Goal: Use online tool/utility: Use online tool/utility

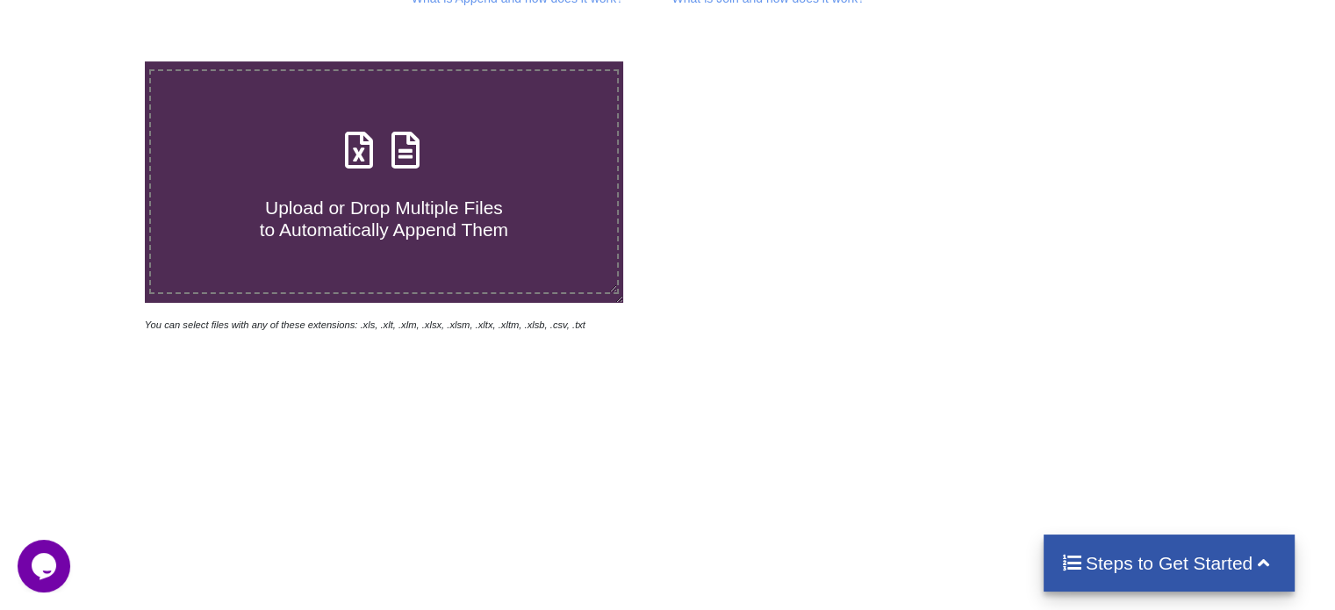
scroll to position [295, 0]
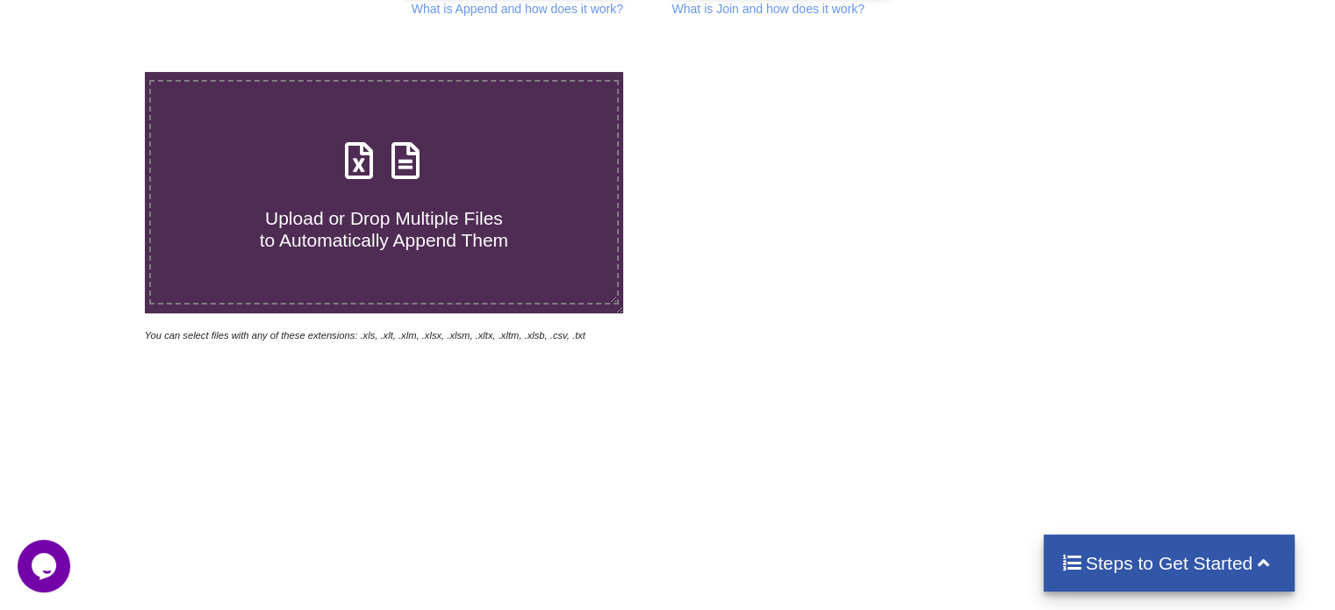
click at [356, 170] on icon at bounding box center [359, 151] width 44 height 37
click at [91, 72] on input "Upload or Drop Multiple Files to Automatically Append Them" at bounding box center [91, 72] width 0 height 0
type input "C:\fakepath\All_Electors_Report_State__AC__Part_1.xlsx"
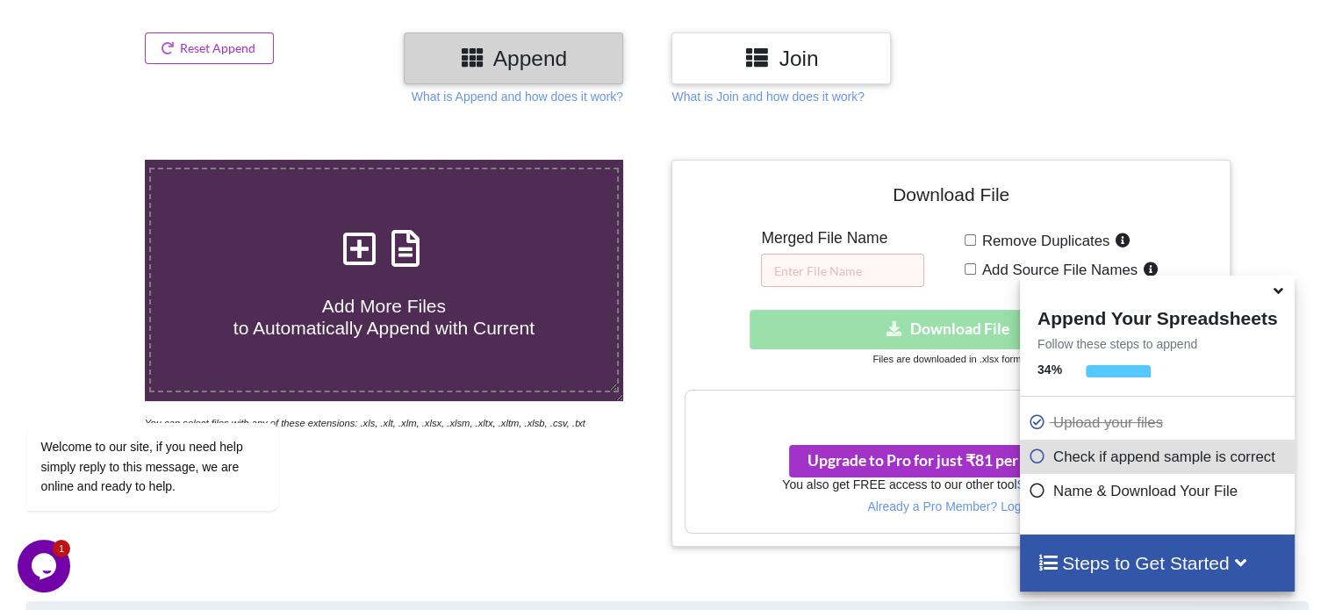
scroll to position [808, 0]
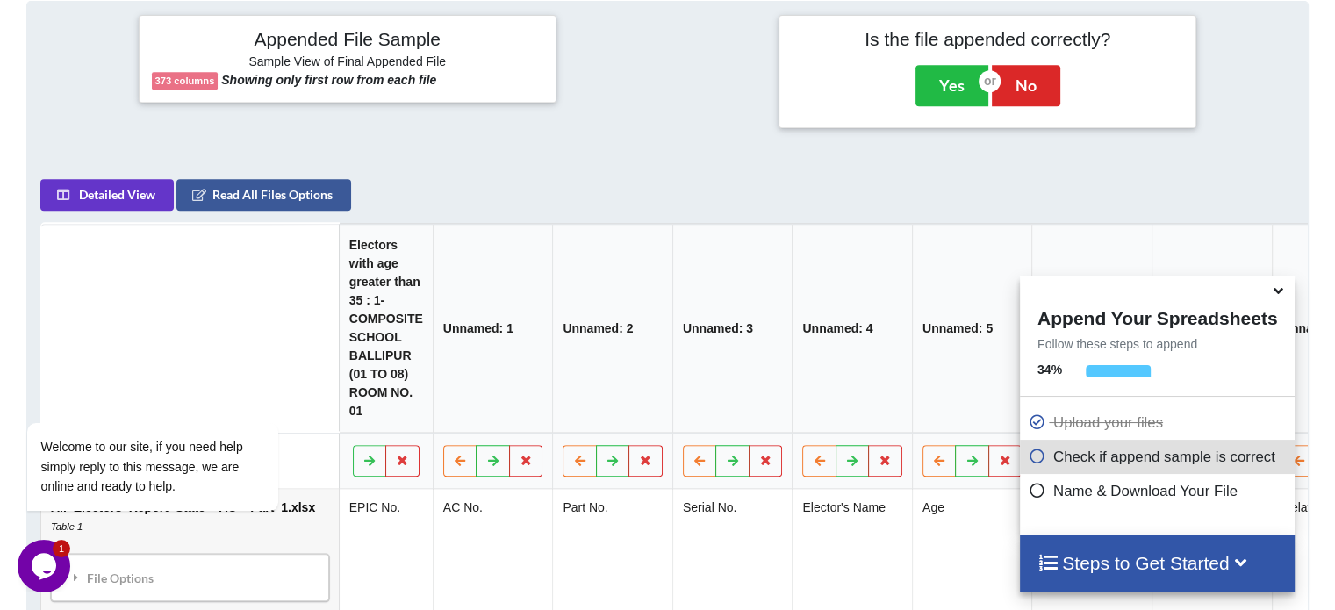
click at [1276, 291] on icon at bounding box center [1278, 288] width 18 height 16
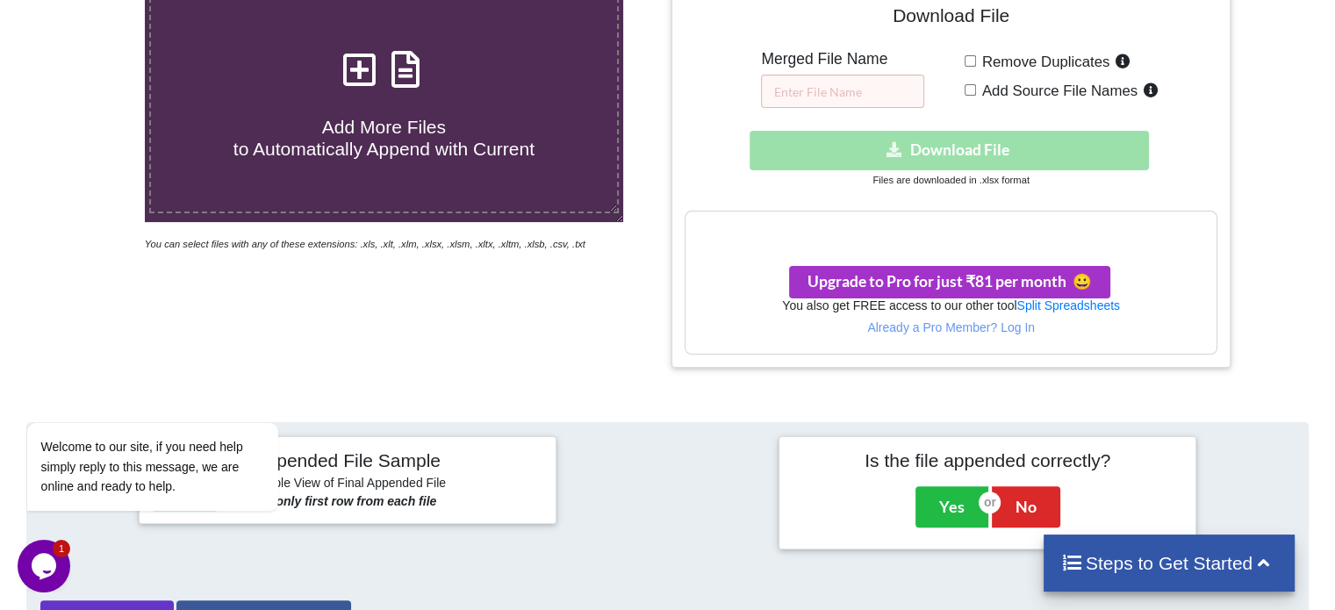
scroll to position [193, 0]
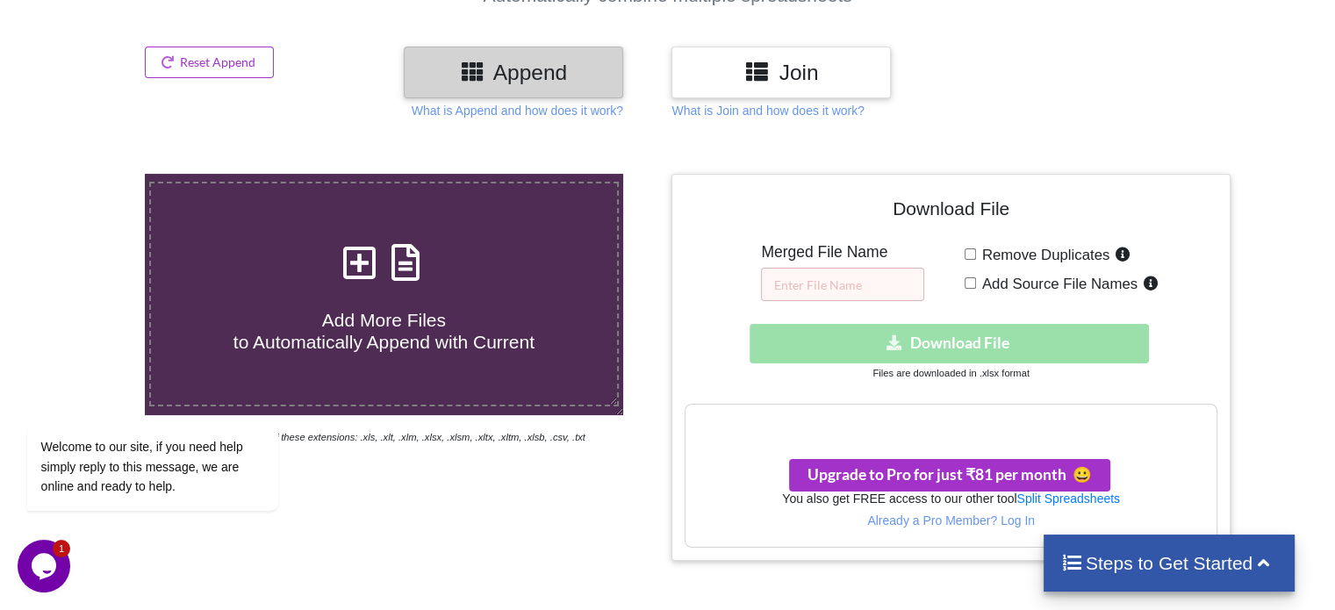
click at [965, 413] on h3 "Your files are more than 1 MB" at bounding box center [951, 422] width 530 height 19
click at [885, 426] on h3 "Your files are more than 1 MB" at bounding box center [951, 422] width 530 height 19
click at [1166, 428] on h3 "Your files are more than 1 MB" at bounding box center [951, 422] width 530 height 19
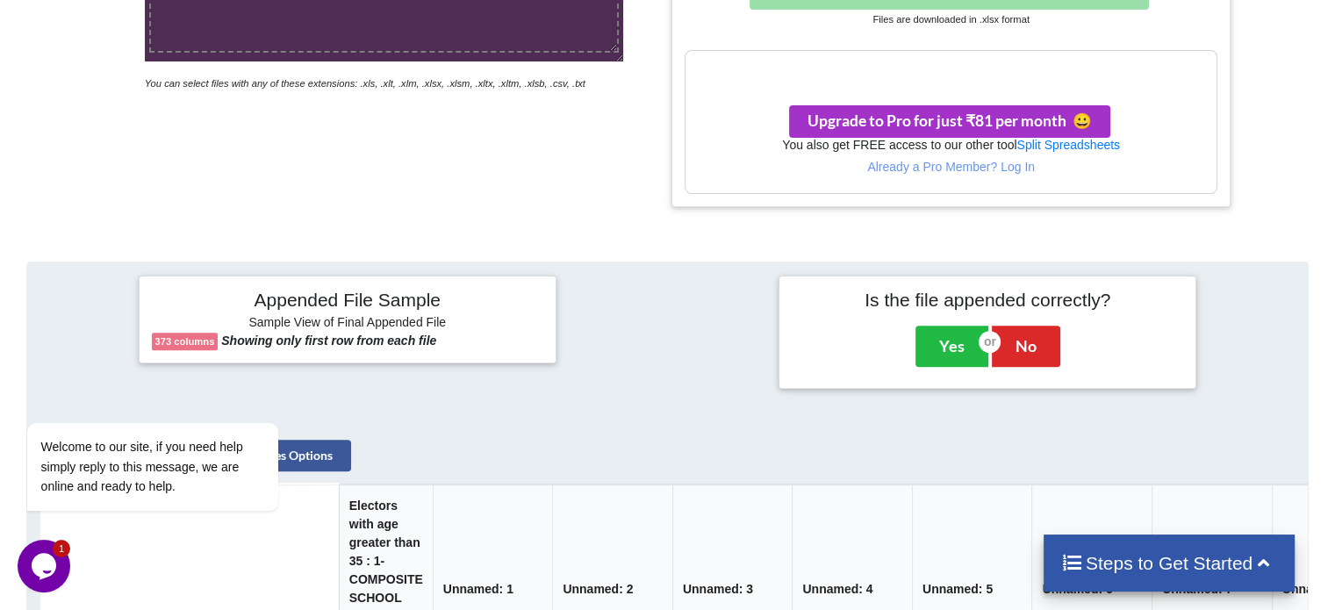
scroll to position [544, 0]
